Goal: Transaction & Acquisition: Purchase product/service

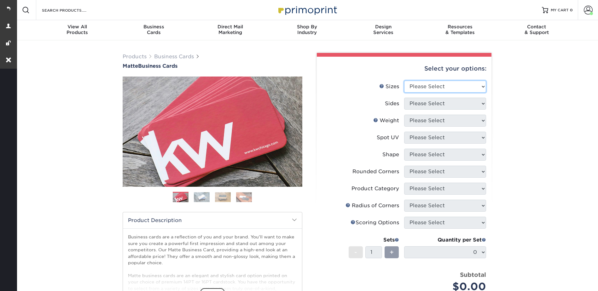
click at [423, 83] on select "Please Select 1.5" x 3.5" - Mini 1.75" x 3.5" - Mini 2" x 2" - Square 2" x 3" -…" at bounding box center [445, 87] width 82 height 12
select select "2.00x3.50"
click at [404, 81] on select "Please Select 1.5" x 3.5" - Mini 1.75" x 3.5" - Mini 2" x 2" - Square 2" x 3" -…" at bounding box center [445, 87] width 82 height 12
drag, startPoint x: 416, startPoint y: 102, endPoint x: 417, endPoint y: 110, distance: 8.2
click at [416, 102] on select "Please Select Print Both Sides Print Front Only" at bounding box center [445, 104] width 82 height 12
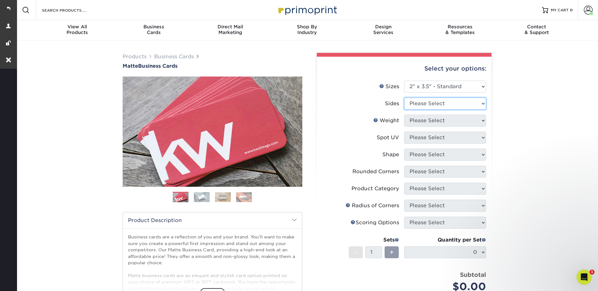
select select "13abbda7-1d64-4f25-8bb2-c179b224825d"
click at [404, 98] on select "Please Select Print Both Sides Print Front Only" at bounding box center [445, 104] width 82 height 12
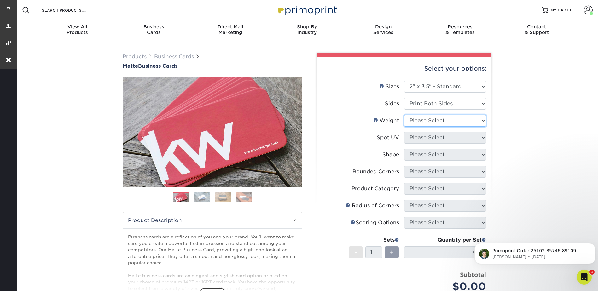
click at [416, 119] on select "Please Select 16PT 14PT" at bounding box center [445, 121] width 82 height 12
click at [413, 117] on select "Please Select 16PT 14PT" at bounding box center [445, 121] width 82 height 12
click at [417, 122] on select "Please Select 16PT 14PT" at bounding box center [445, 121] width 82 height 12
select select "16PT"
click at [404, 115] on select "Please Select 16PT 14PT" at bounding box center [445, 121] width 82 height 12
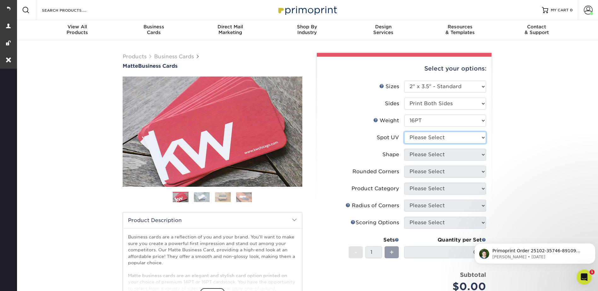
drag, startPoint x: 415, startPoint y: 136, endPoint x: 416, endPoint y: 144, distance: 8.8
click at [415, 136] on select "Please Select No Spot UV Front and Back (Both Sides) Front Only Back Only" at bounding box center [445, 138] width 82 height 12
select select "3"
click at [404, 132] on select "Please Select No Spot UV Front and Back (Both Sides) Front Only Back Only" at bounding box center [445, 138] width 82 height 12
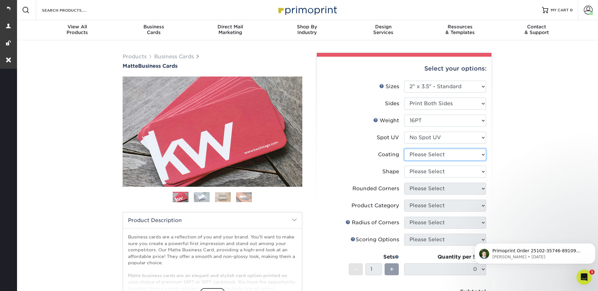
click at [414, 153] on select at bounding box center [445, 155] width 82 height 12
select select "121bb7b5-3b4d-429f-bd8d-bbf80e953313"
click at [404, 149] on select at bounding box center [445, 155] width 82 height 12
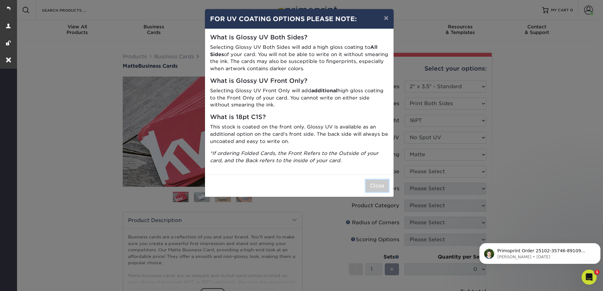
click at [385, 181] on button "Close" at bounding box center [377, 186] width 23 height 12
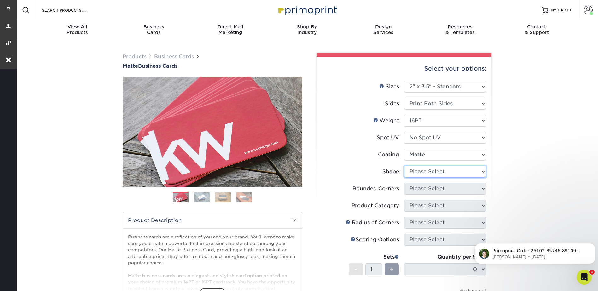
click at [430, 173] on select "Please Select Standard Oval" at bounding box center [445, 172] width 82 height 12
select select "standard"
click at [404, 166] on select "Please Select Standard Oval" at bounding box center [445, 172] width 82 height 12
drag, startPoint x: 416, startPoint y: 191, endPoint x: 422, endPoint y: 195, distance: 7.5
click at [416, 191] on select "Please Select Yes - Round 2 Corners Yes - Round 4 Corners No" at bounding box center [445, 189] width 82 height 12
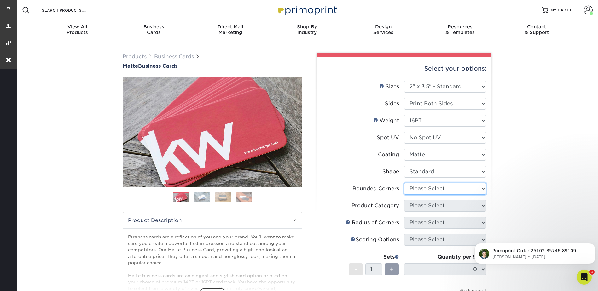
select select "0"
click at [404, 183] on select "Please Select Yes - Round 2 Corners Yes - Round 4 Corners No" at bounding box center [445, 189] width 82 height 12
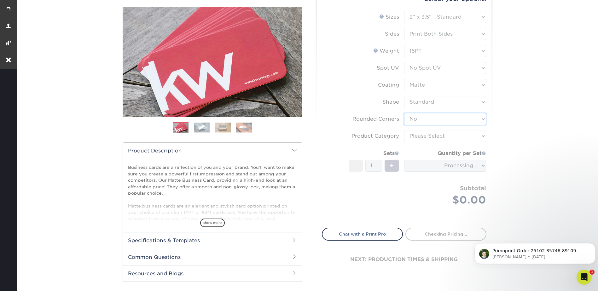
scroll to position [126, 0]
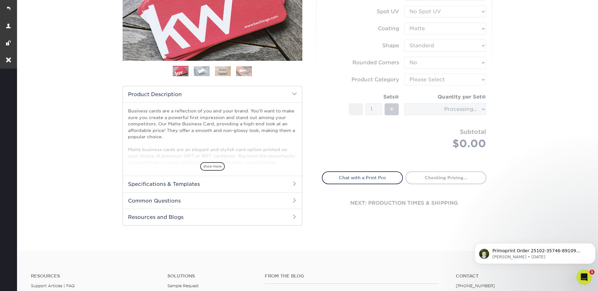
click at [418, 79] on form "Sizes Help Sizes Please Select 1.5" x 3.5" - Mini 1.75" x 3.5" - Mini 2" x 2" -…" at bounding box center [404, 60] width 165 height 210
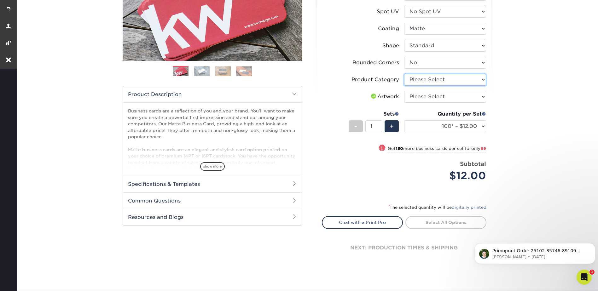
click at [418, 78] on select "Please Select Business Cards" at bounding box center [445, 80] width 82 height 12
select select "3b5148f1-0588-4f88-a218-97bcfdce65c1"
click at [404, 74] on select "Please Select Business Cards" at bounding box center [445, 80] width 82 height 12
click at [415, 95] on select "Please Select I will upload files I need a design - $100" at bounding box center [445, 97] width 82 height 12
select select "upload"
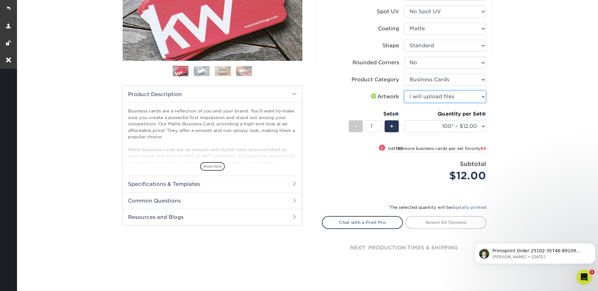
click at [404, 91] on select "Please Select I will upload files I need a design - $100" at bounding box center [445, 97] width 82 height 12
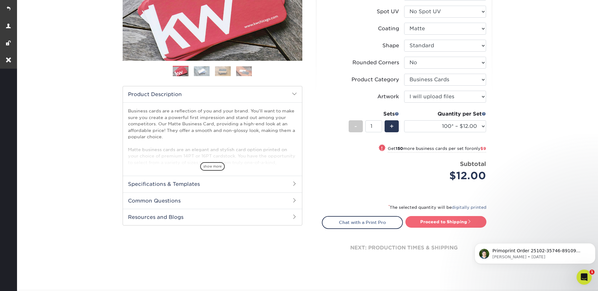
click at [448, 227] on link "Proceed to Shipping" at bounding box center [445, 221] width 81 height 11
type input "Set 1"
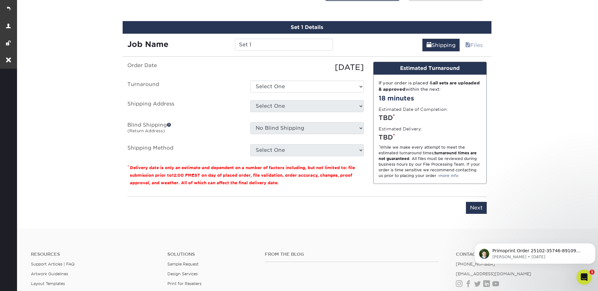
scroll to position [360, 0]
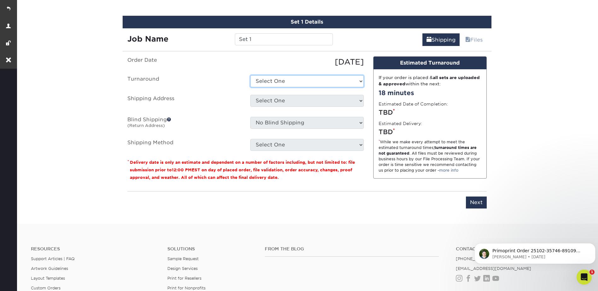
click at [259, 84] on select "Select One 2-4 Business Days 2 Day Next Business Day" at bounding box center [306, 81] width 113 height 12
select select "64c822c2-3af2-41d2-bec4-d4207c89befa"
click at [250, 75] on select "Select One 2-4 Business Days 2 Day Next Business Day" at bounding box center [306, 81] width 113 height 12
click at [269, 97] on select "Select One Design de Plume + Add New Address" at bounding box center [306, 101] width 113 height 12
select select "286591"
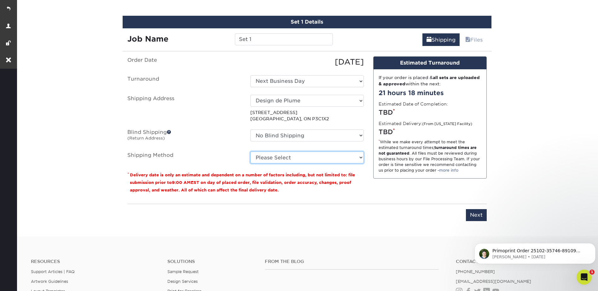
click at [270, 156] on select "Please Select Standard (+$26.11) Worldwide Expedited (+$30.60) Saver (+$32.47)" at bounding box center [306, 158] width 113 height 12
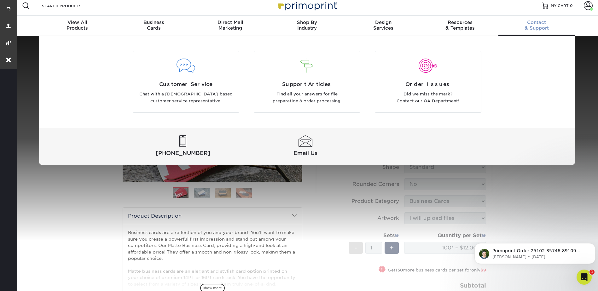
scroll to position [0, 0]
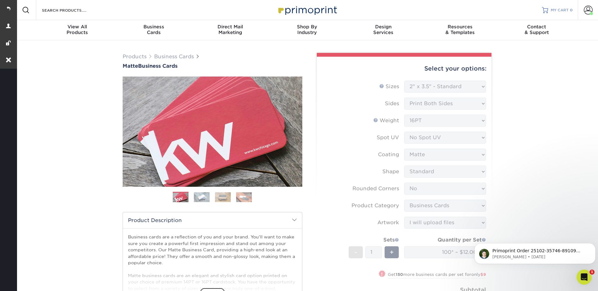
click at [552, 10] on span "MY CART" at bounding box center [560, 10] width 18 height 5
click at [4, 7] on link at bounding box center [8, 8] width 17 height 17
click at [588, 8] on span at bounding box center [588, 10] width 9 height 9
